Goal: Task Accomplishment & Management: Complete application form

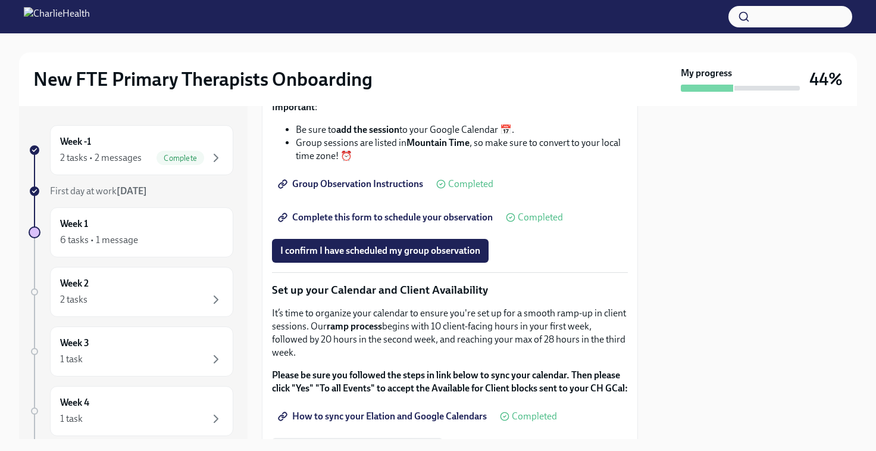
scroll to position [1761, 0]
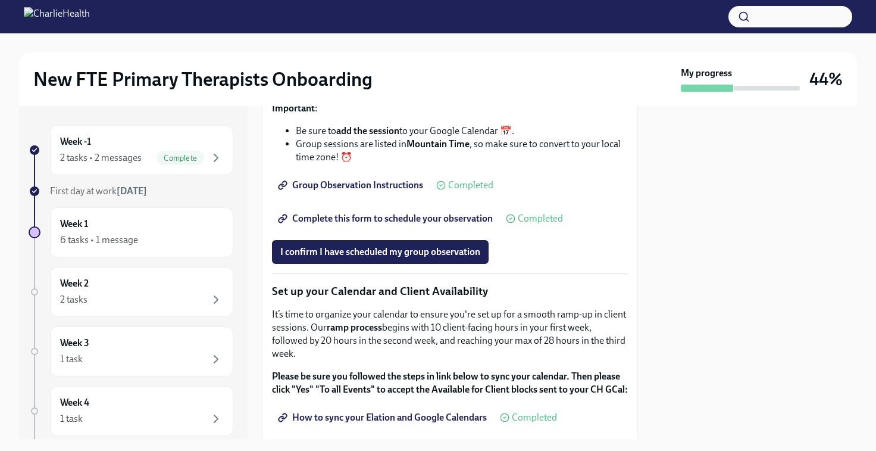
click at [382, 191] on span "Group Observation Instructions" at bounding box center [351, 185] width 143 height 12
click at [426, 224] on span "Complete this form to schedule your observation" at bounding box center [386, 219] width 213 height 12
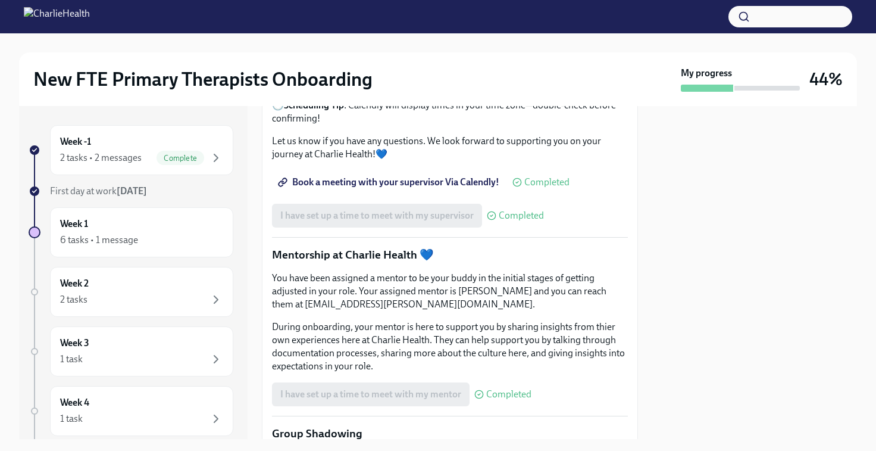
scroll to position [889, 0]
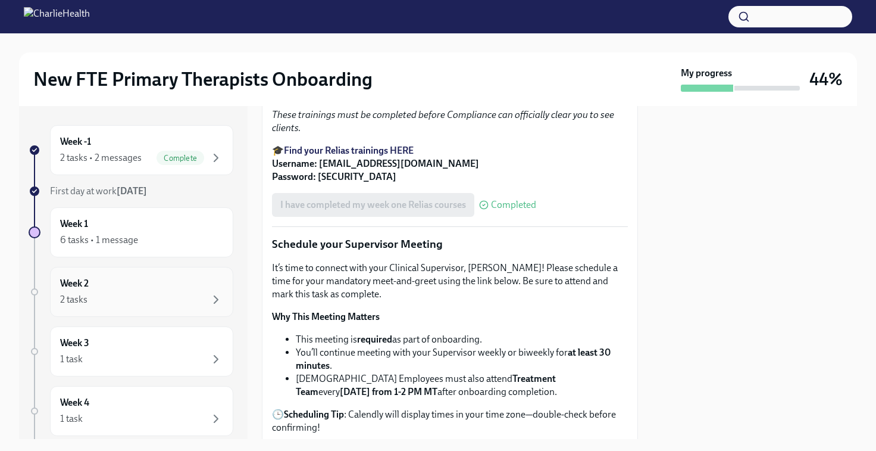
click at [110, 295] on div "2 tasks" at bounding box center [141, 299] width 163 height 14
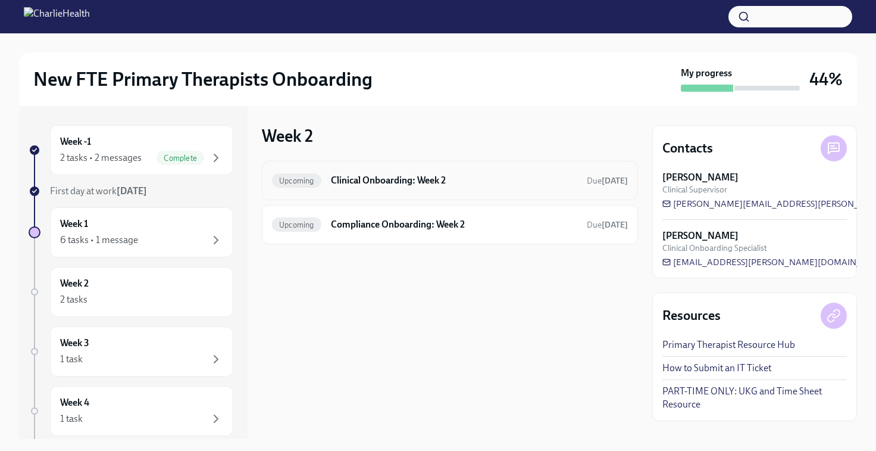
click at [399, 170] on div "Upcoming Clinical Onboarding: Week 2 Due [DATE]" at bounding box center [450, 180] width 376 height 39
click at [398, 180] on h6 "Clinical Onboarding: Week 2" at bounding box center [454, 180] width 246 height 13
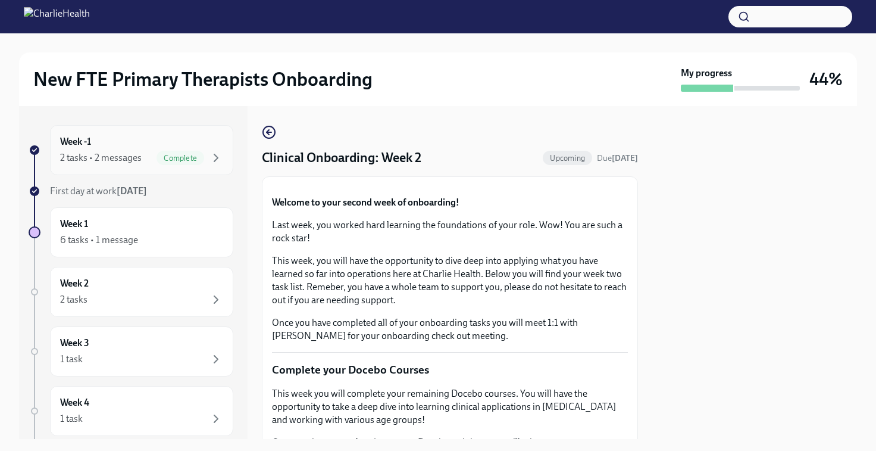
click at [114, 149] on div "Week -1 2 tasks • 2 messages Complete" at bounding box center [141, 150] width 163 height 30
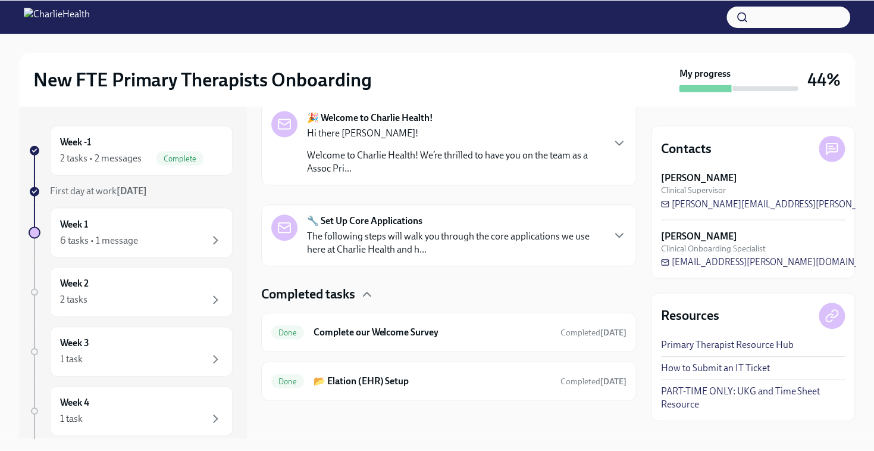
scroll to position [201, 0]
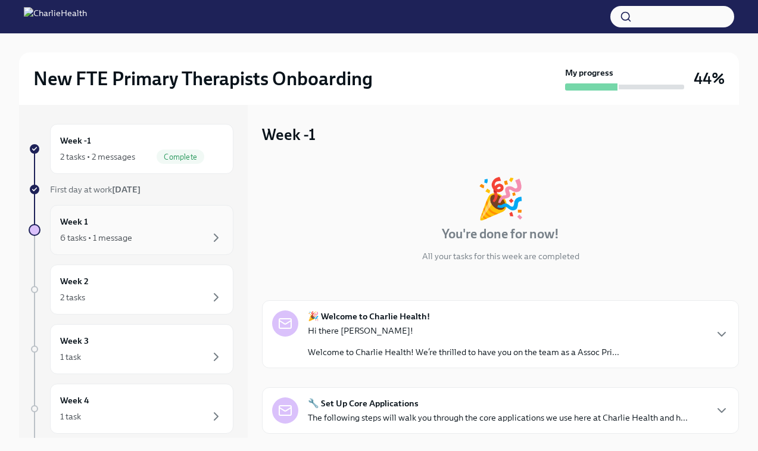
click at [123, 233] on div "6 tasks • 1 message" at bounding box center [96, 238] width 72 height 12
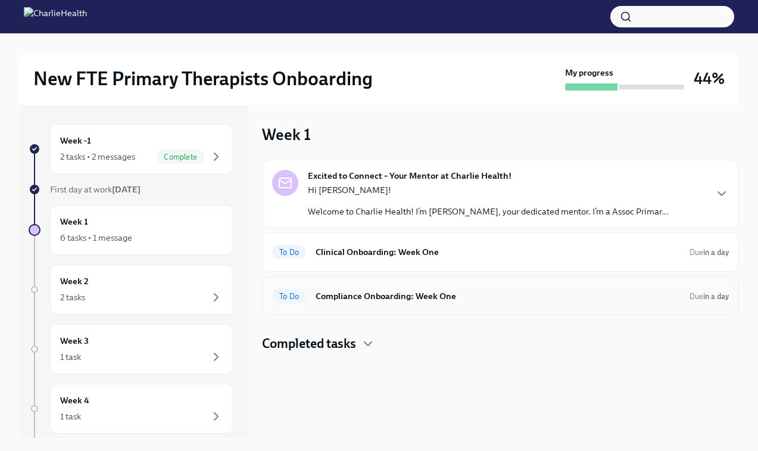
click at [396, 291] on h6 "Compliance Onboarding: Week One" at bounding box center [498, 295] width 364 height 13
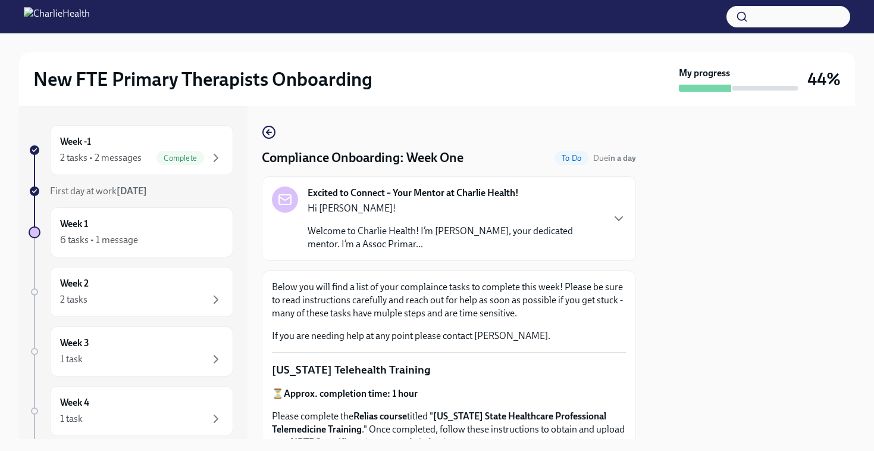
click at [494, 243] on p "Welcome to Charlie Health! I’m [PERSON_NAME], your dedicated mentor. I’m a Asso…" at bounding box center [455, 237] width 295 height 26
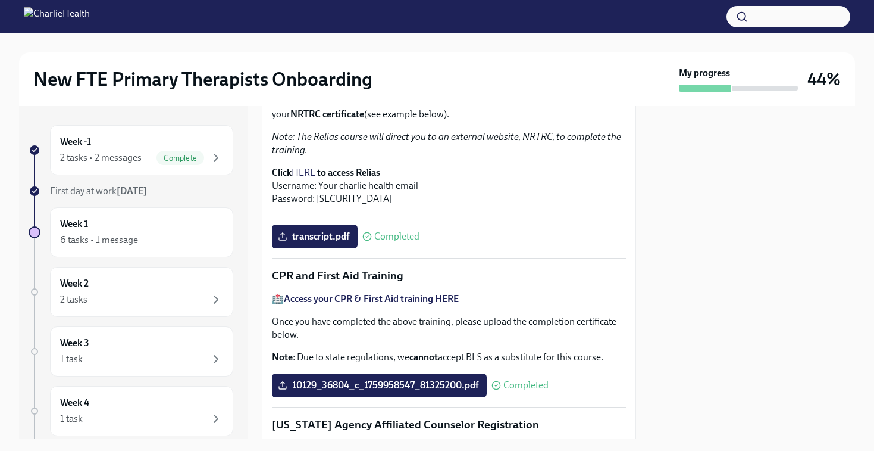
scroll to position [534, 0]
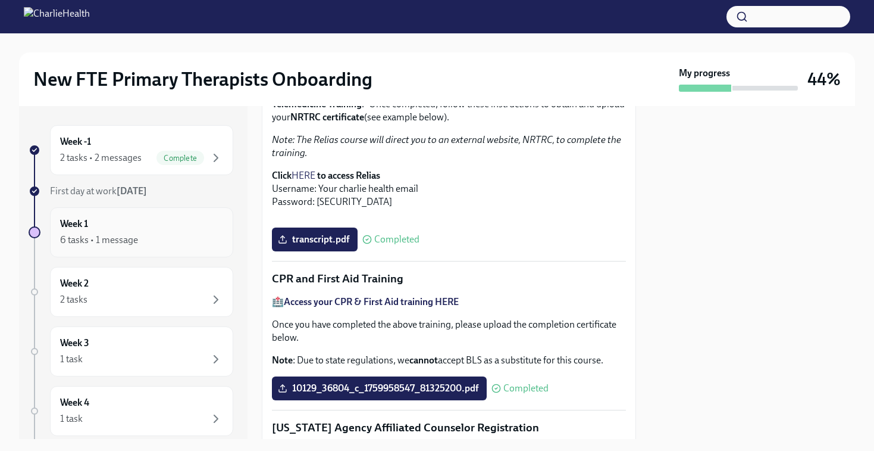
click at [151, 229] on div "Week 1 6 tasks • 1 message" at bounding box center [141, 232] width 163 height 30
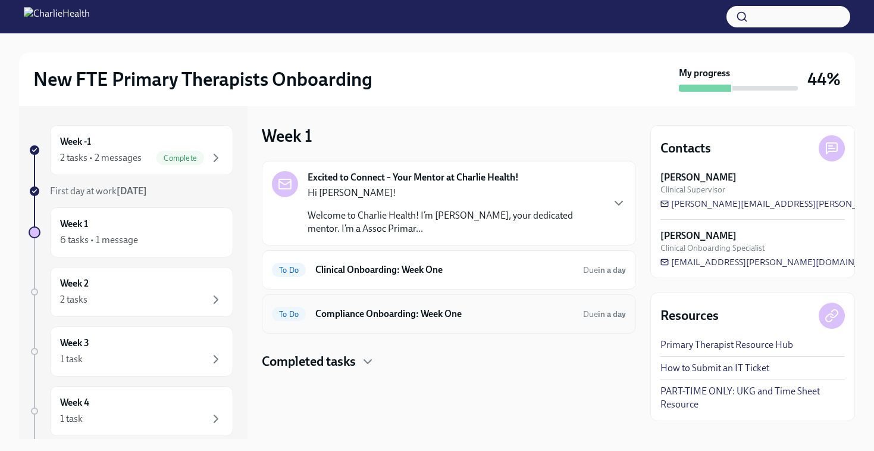
click at [417, 321] on div "To Do Compliance Onboarding: Week One Due in a day" at bounding box center [449, 313] width 354 height 19
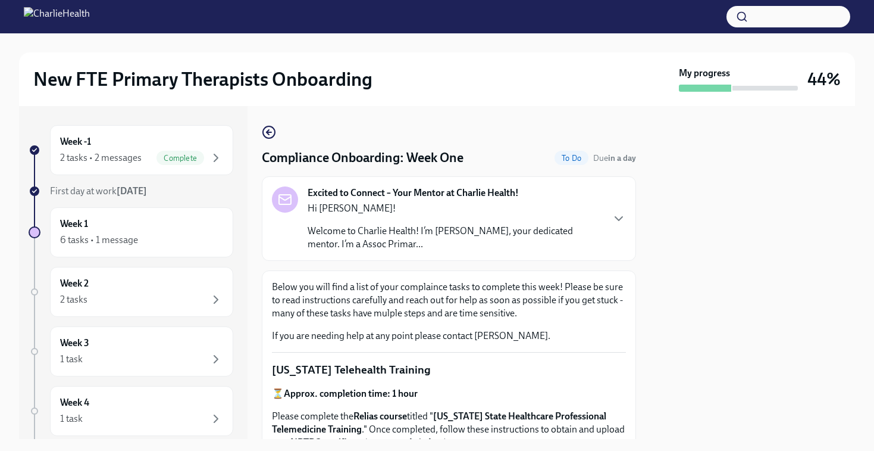
click at [114, 258] on div "Week -1 2 tasks • 2 messages Complete First day at work [DATE] Week 1 6 tasks •…" at bounding box center [131, 375] width 205 height 500
click at [127, 230] on div "Week 1 6 tasks • 1 message" at bounding box center [141, 232] width 163 height 30
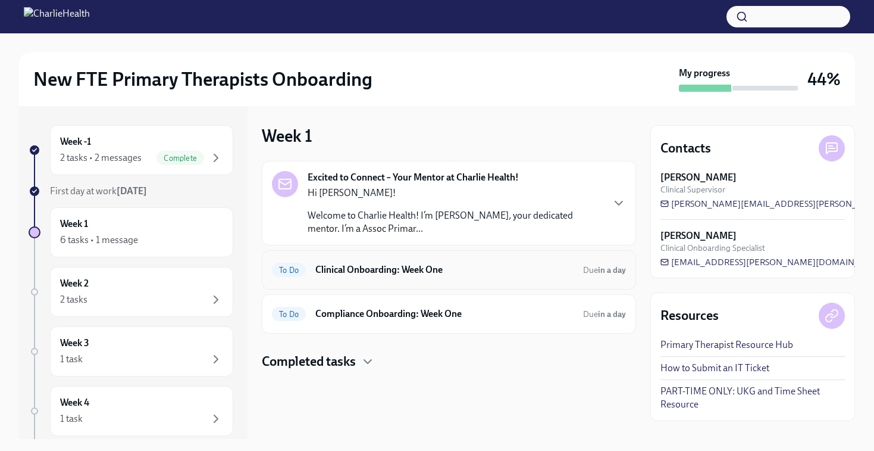
click at [385, 276] on h6 "Clinical Onboarding: Week One" at bounding box center [445, 269] width 258 height 13
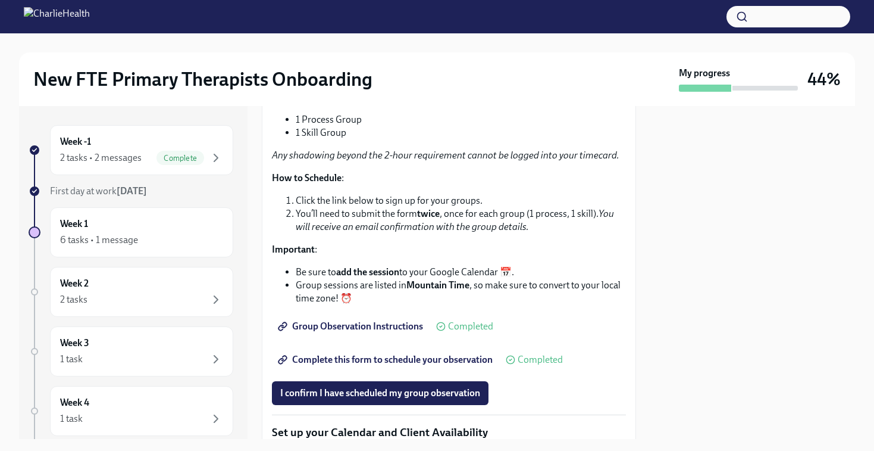
scroll to position [1988, 0]
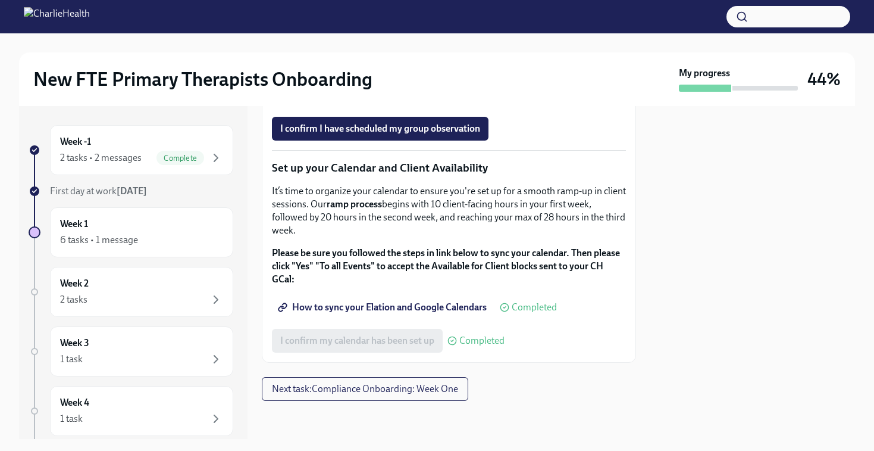
click at [399, 127] on span "I confirm I have scheduled my group observation" at bounding box center [380, 129] width 200 height 12
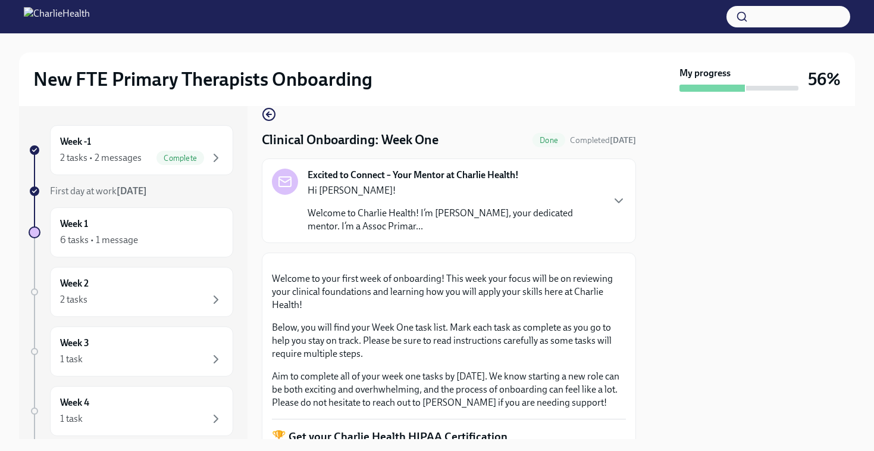
scroll to position [0, 0]
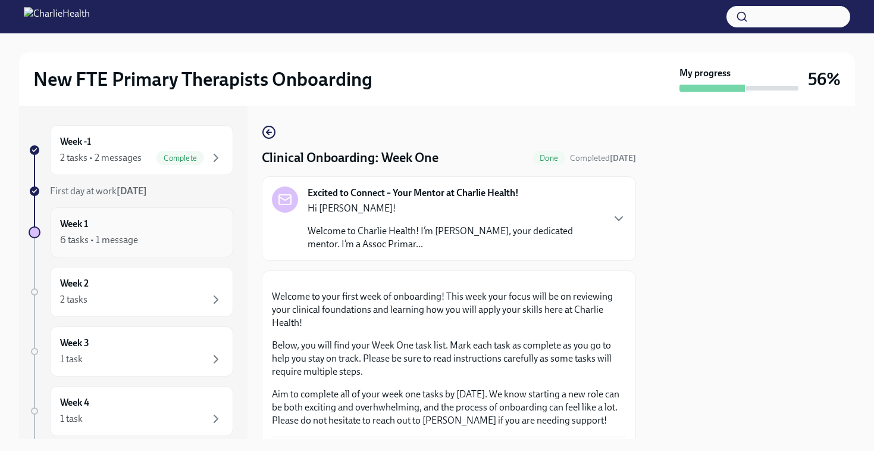
click at [135, 238] on div "6 tasks • 1 message" at bounding box center [99, 239] width 78 height 13
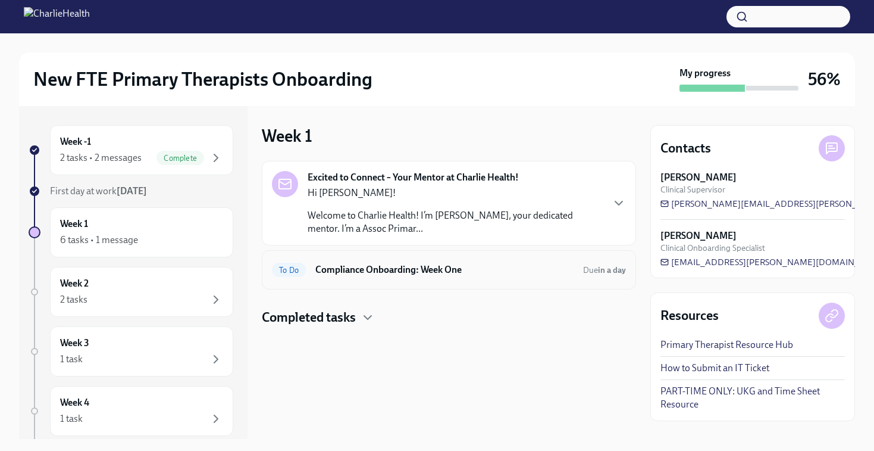
click at [529, 257] on div "To Do Compliance Onboarding: Week One Due in a day" at bounding box center [449, 269] width 374 height 39
click at [517, 286] on div "To Do Compliance Onboarding: Week One Due in a day" at bounding box center [449, 269] width 374 height 39
click at [536, 270] on h6 "Compliance Onboarding: Week One" at bounding box center [445, 269] width 258 height 13
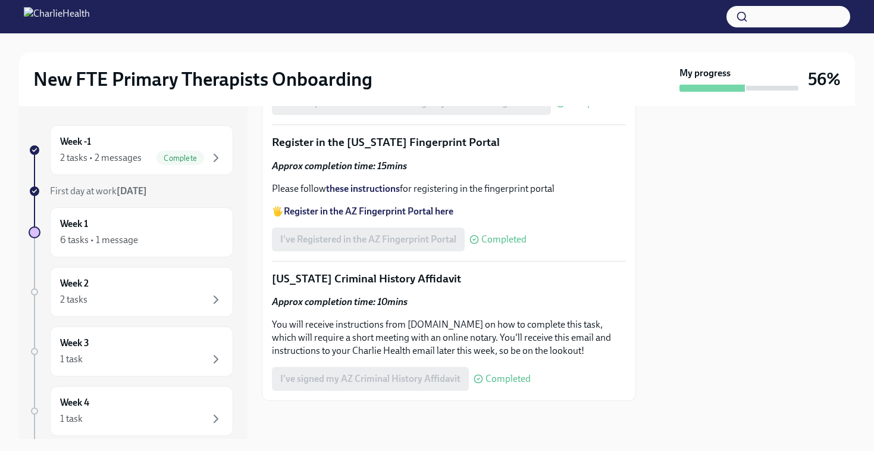
scroll to position [1744, 0]
click at [179, 170] on div "Week -1 2 tasks • 2 messages Complete" at bounding box center [141, 150] width 183 height 50
